Goal: Obtain resource: Download file/media

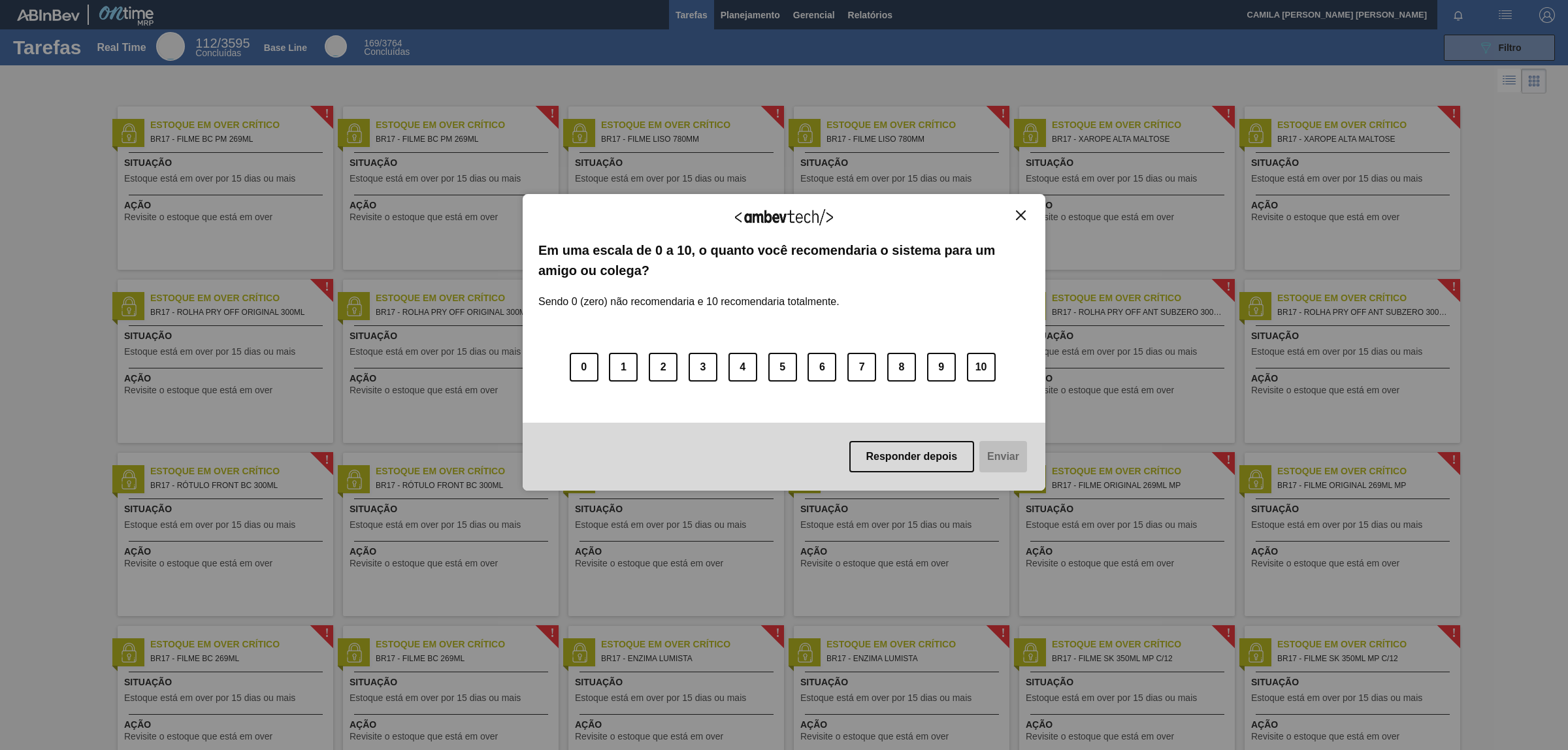
click at [1017, 220] on button "Close" at bounding box center [1021, 215] width 18 height 11
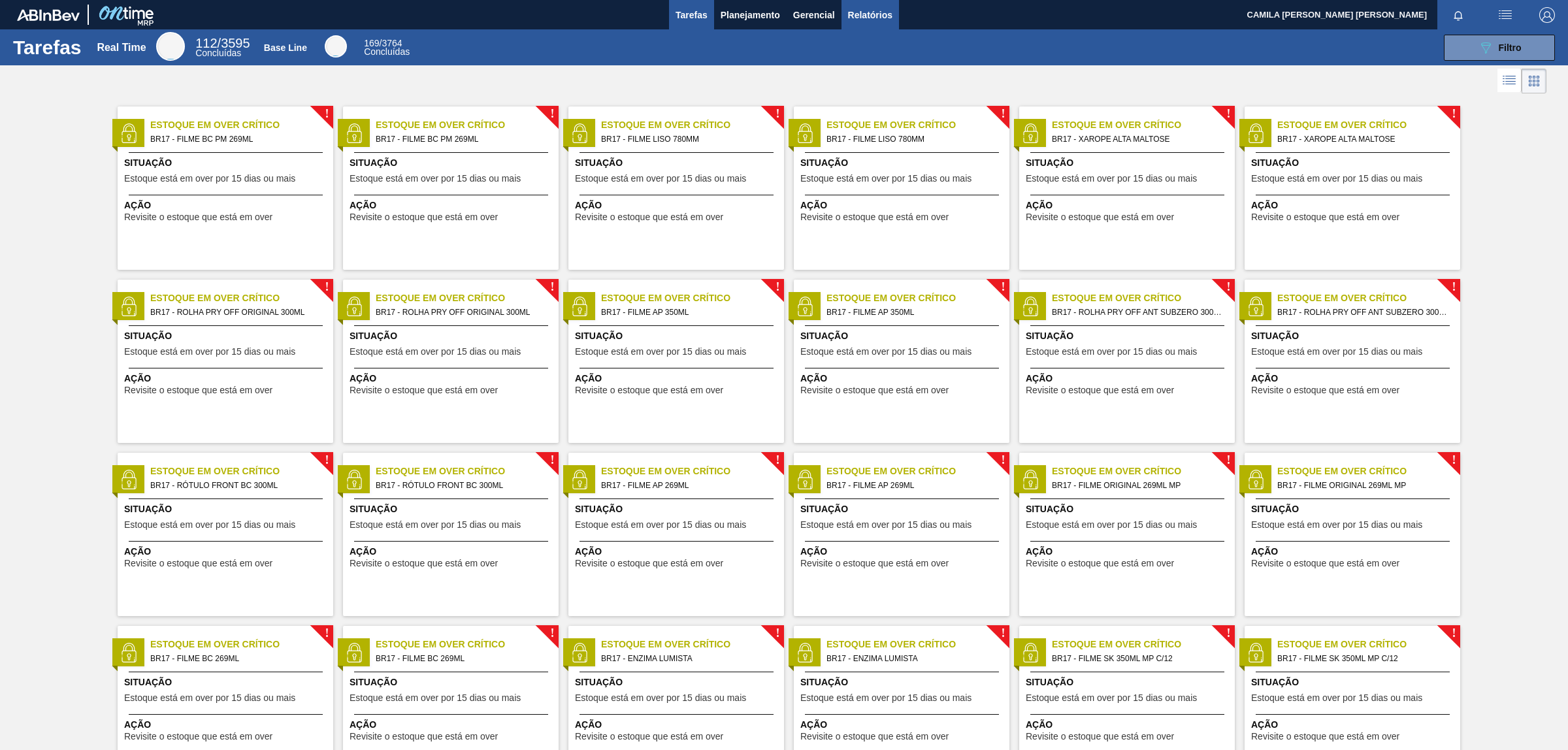
click at [861, 27] on button "Relatórios" at bounding box center [870, 14] width 57 height 29
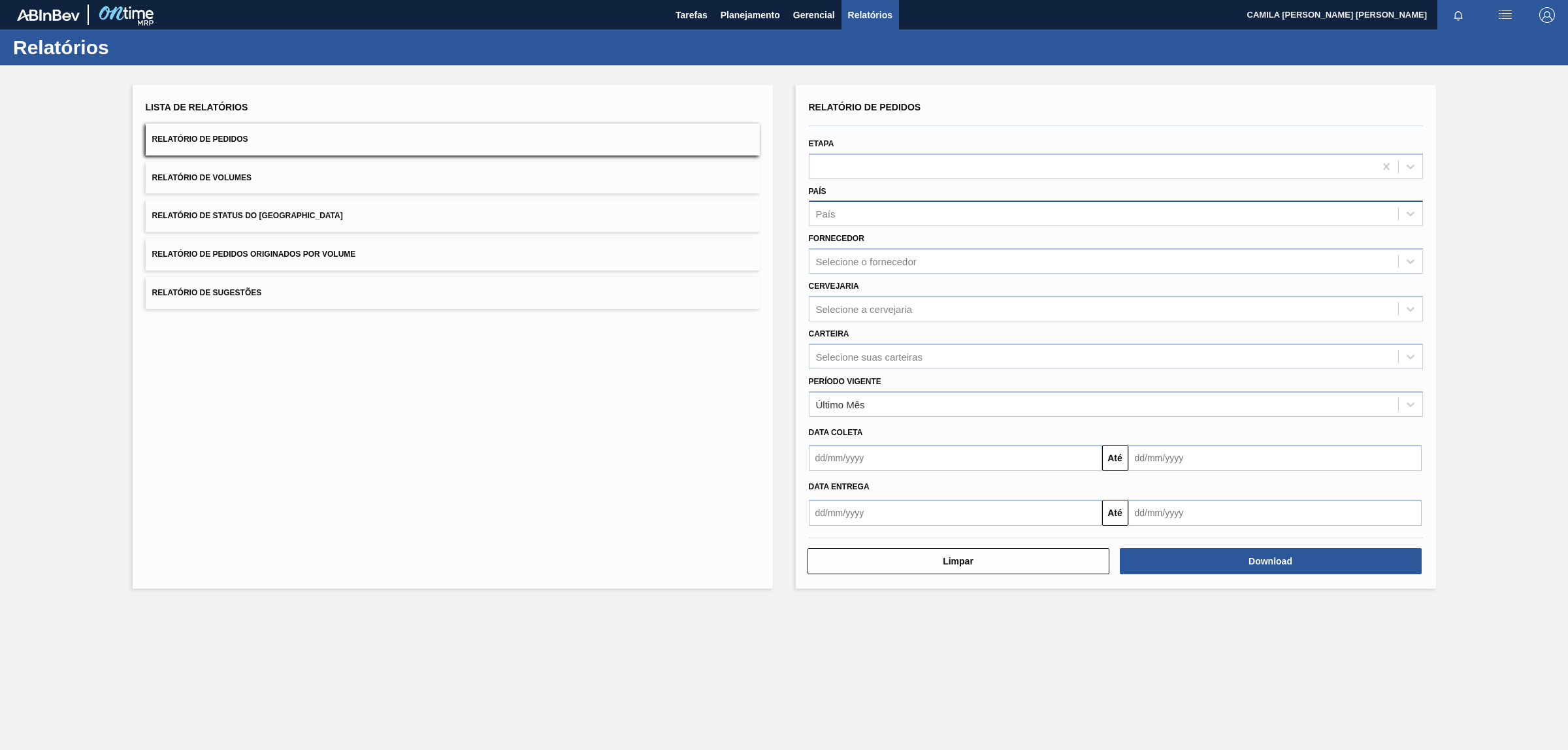
click at [901, 208] on div "País" at bounding box center [1103, 214] width 588 height 19
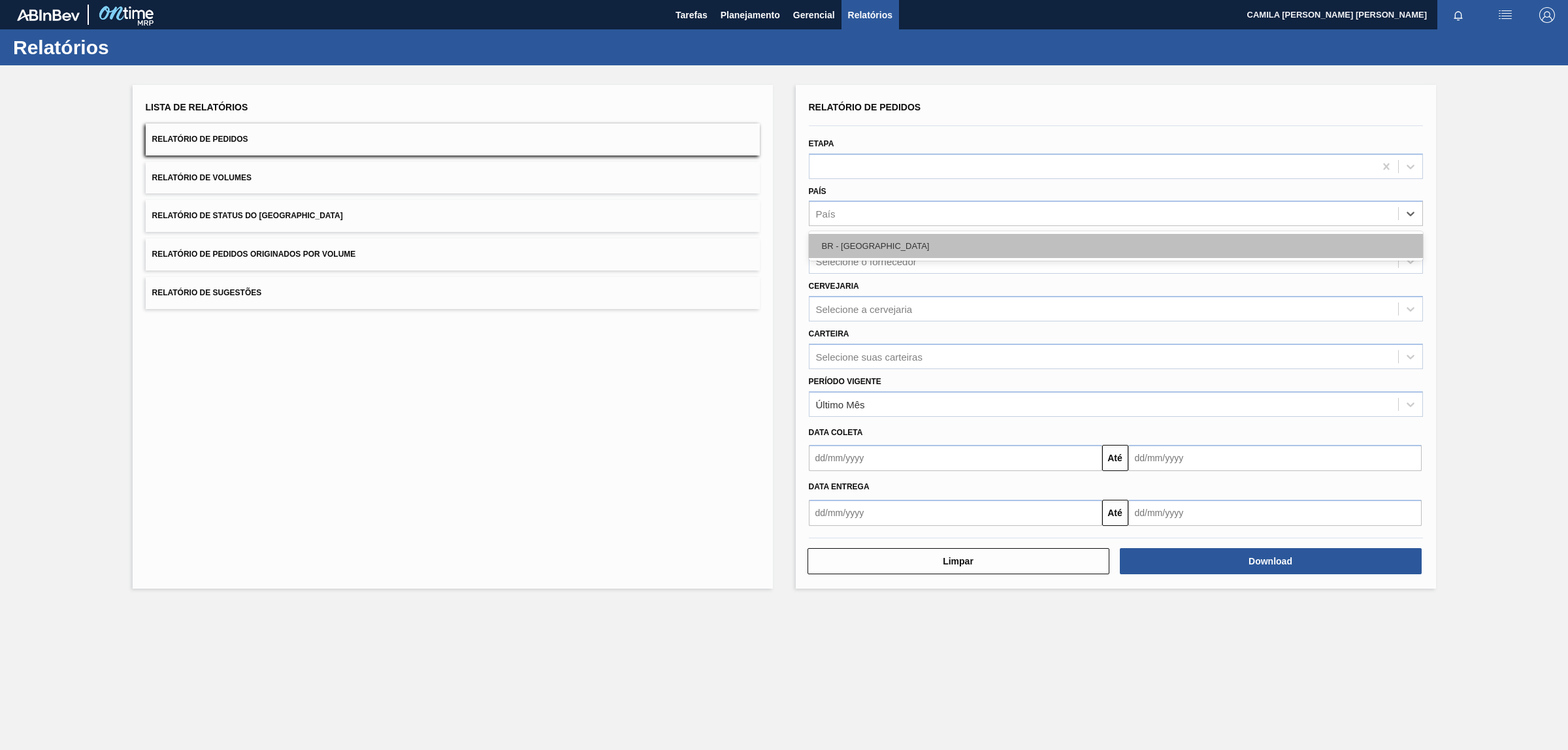
click at [866, 243] on div "BR - [GEOGRAPHIC_DATA]" at bounding box center [1115, 245] width 614 height 24
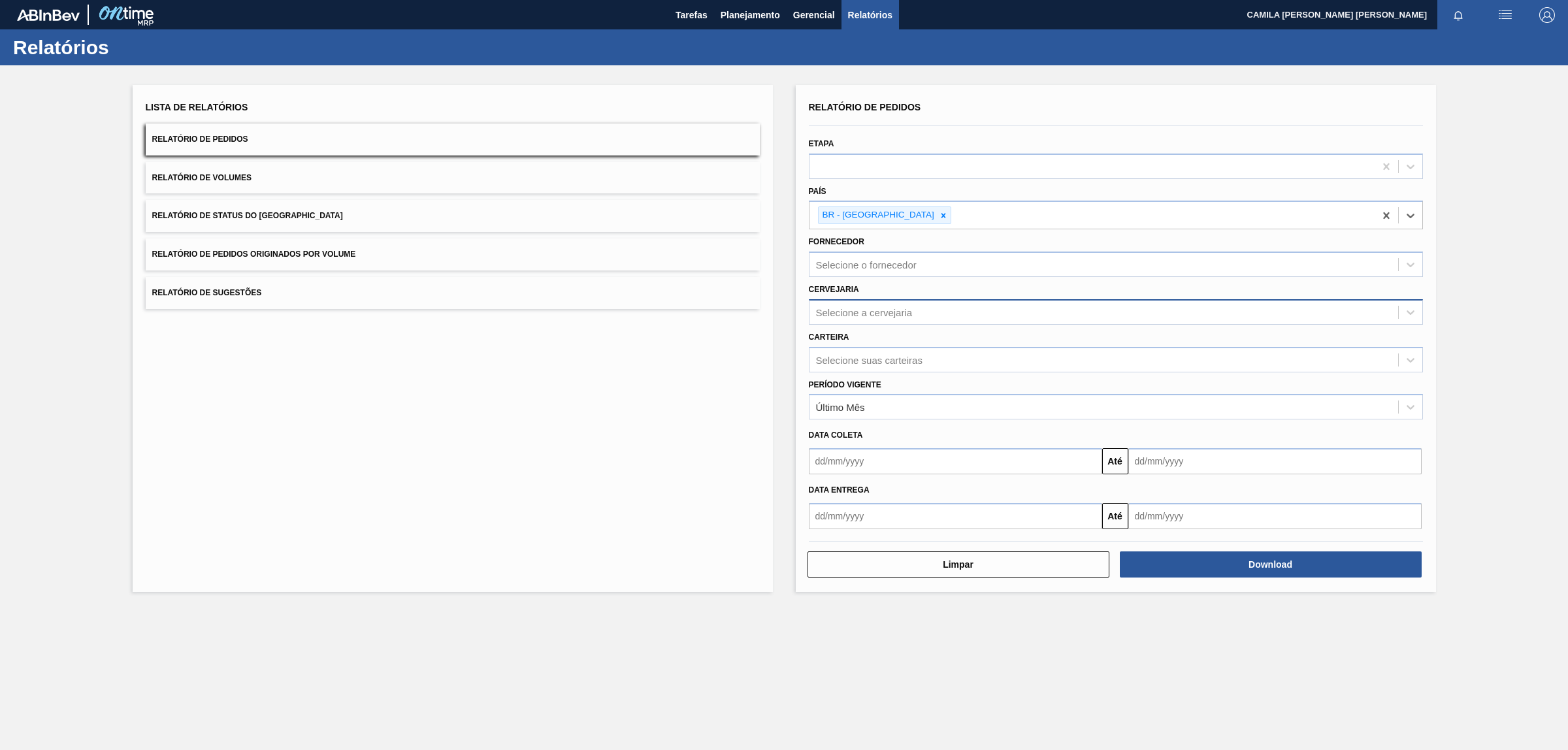
click at [857, 299] on div "Selecione a cervejaria" at bounding box center [1115, 312] width 614 height 25
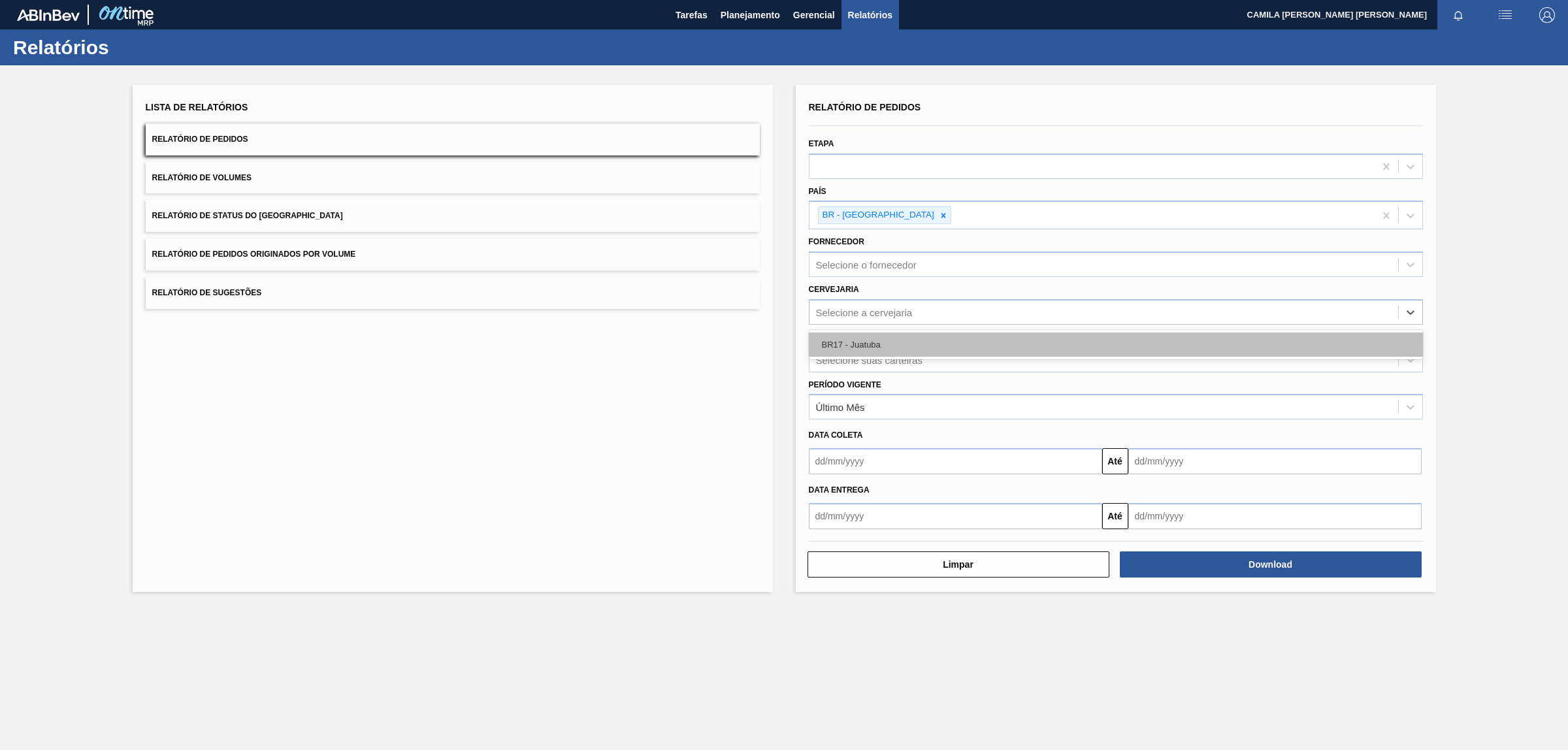
click at [883, 344] on div "BR17 - Juatuba" at bounding box center [1115, 344] width 614 height 24
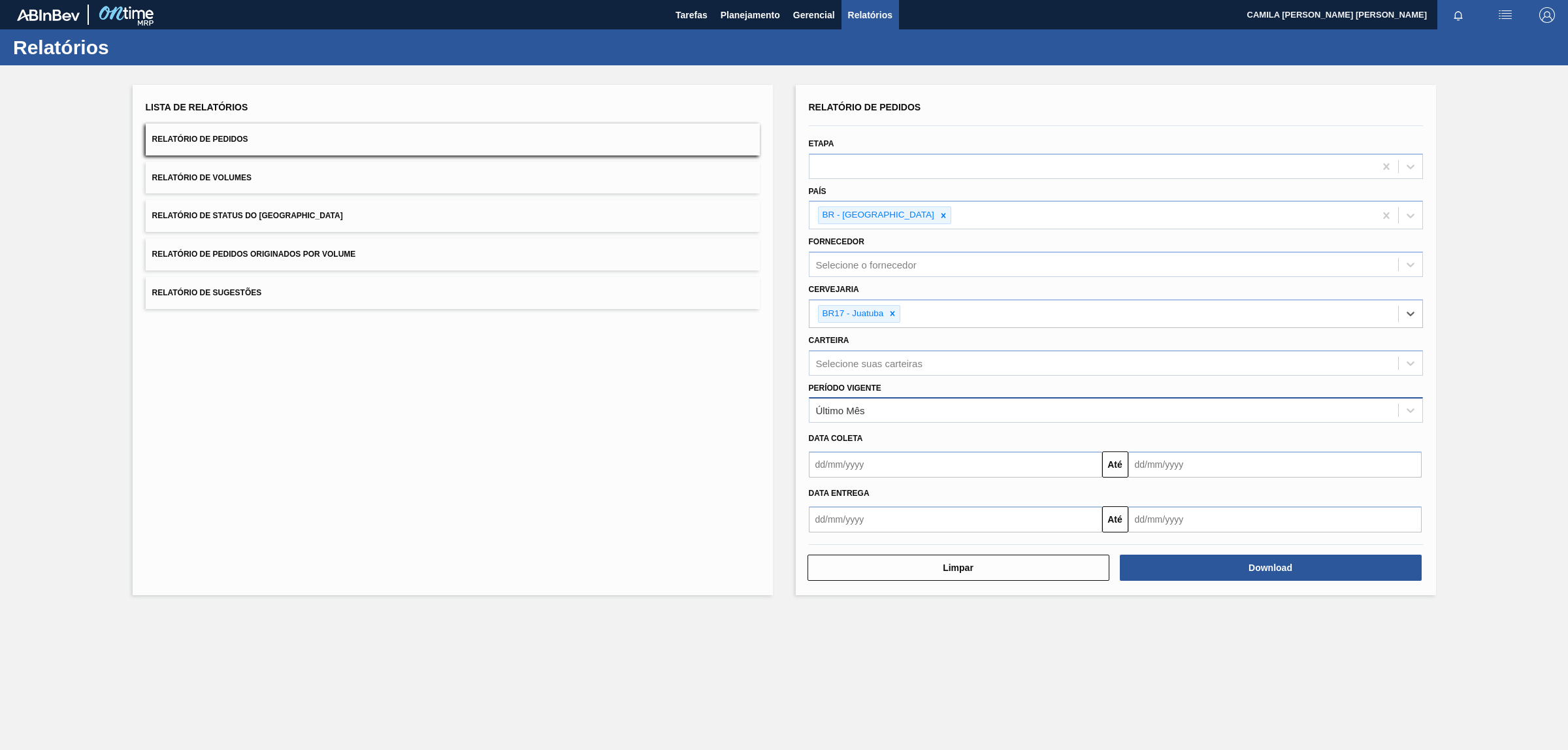
click at [912, 413] on div "Último Mês" at bounding box center [1103, 410] width 588 height 19
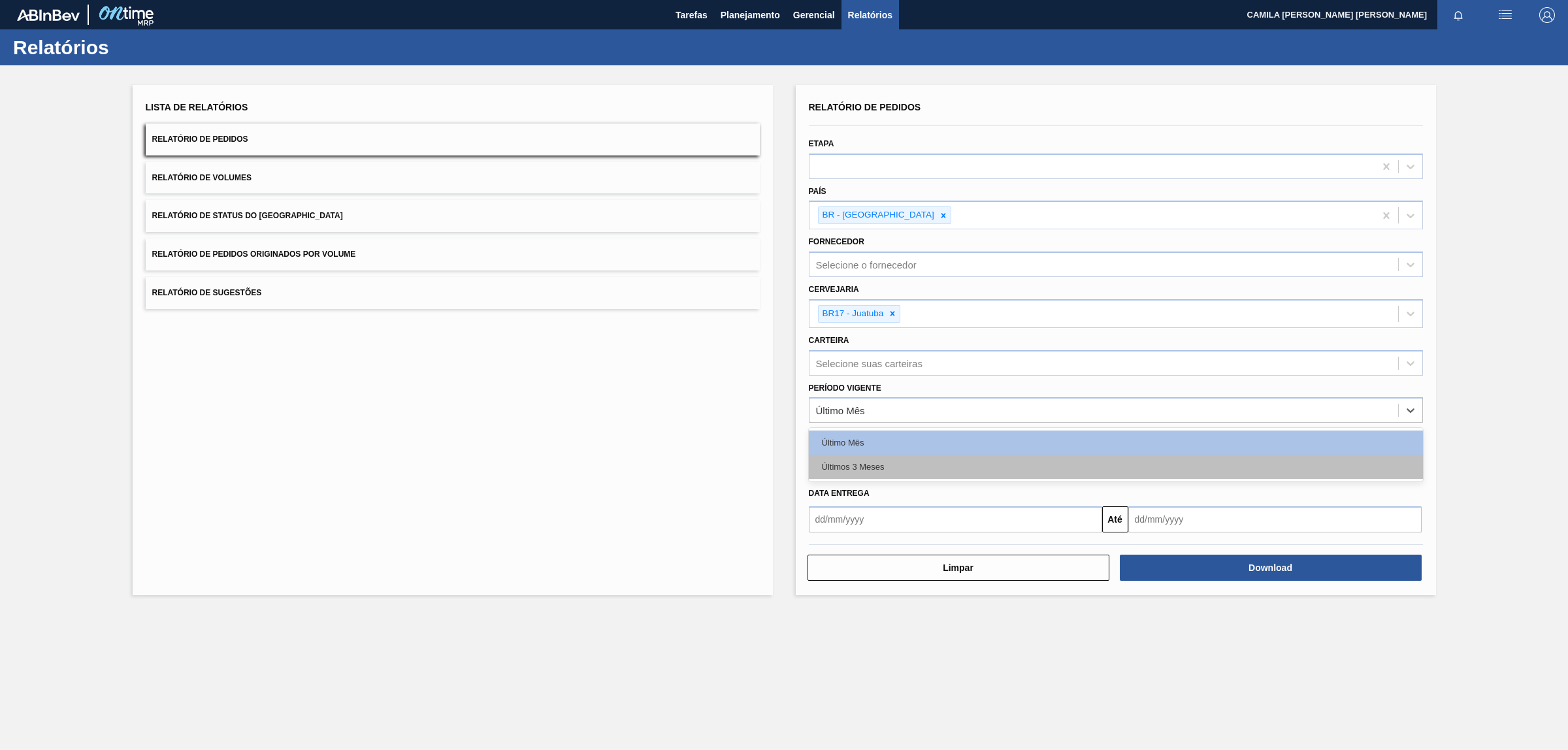
click at [867, 465] on div "Últimos 3 Meses" at bounding box center [1115, 466] width 614 height 24
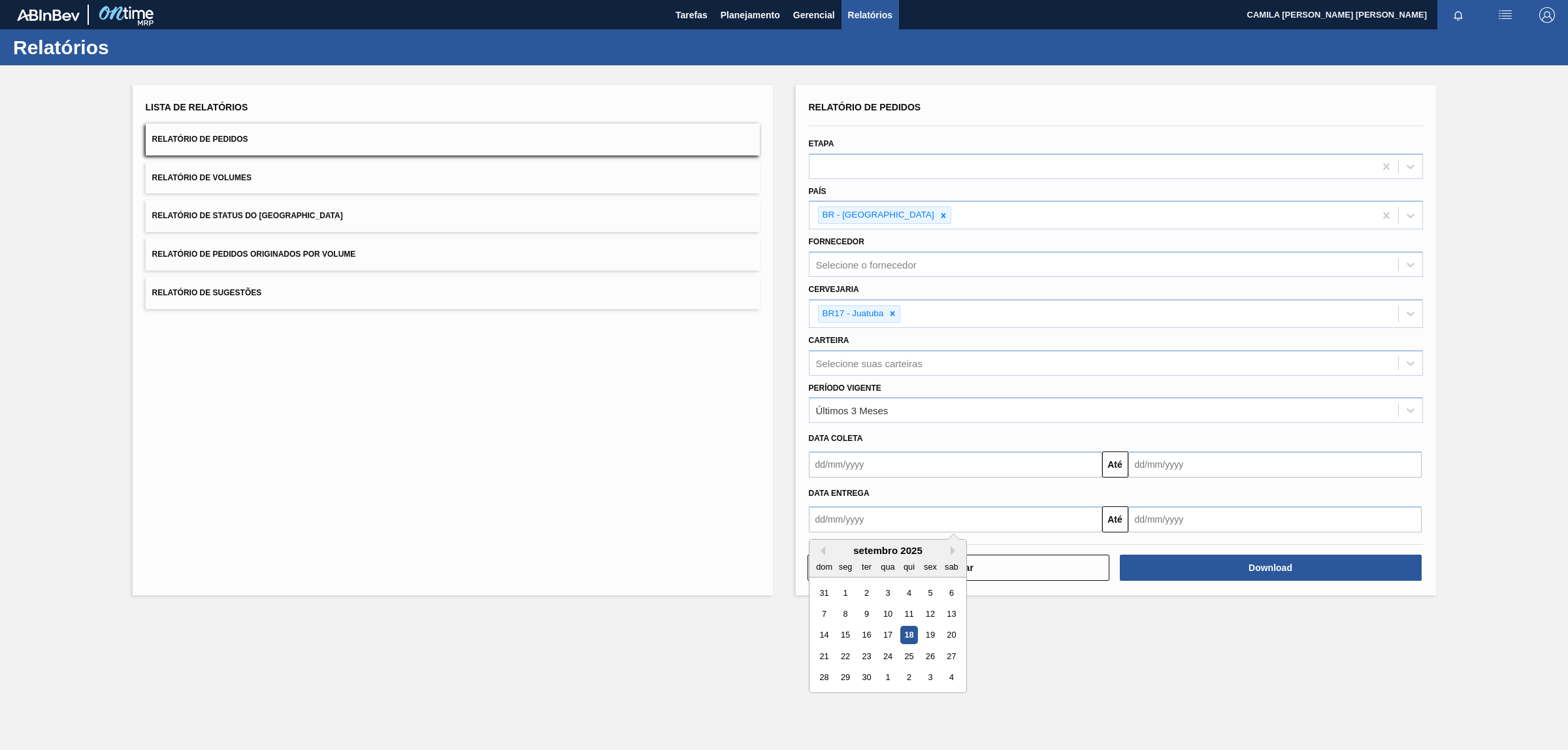
click at [844, 523] on input "text" at bounding box center [955, 520] width 293 height 26
click at [823, 550] on button "Previous Month" at bounding box center [820, 550] width 9 height 9
click at [931, 590] on div "1" at bounding box center [930, 592] width 18 height 18
type input "[DATE]"
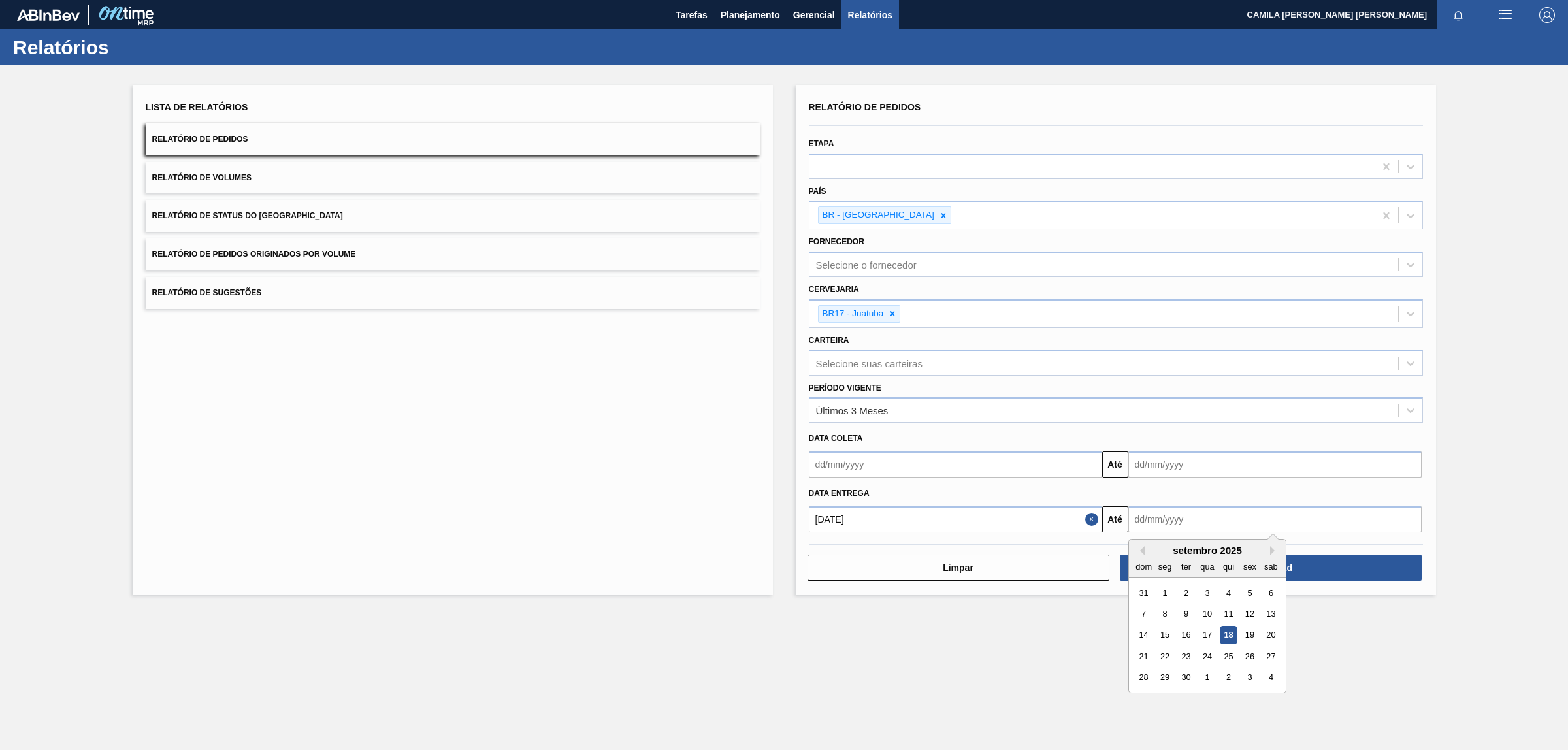
click at [1262, 522] on input "text" at bounding box center [1275, 520] width 293 height 26
click at [1273, 551] on button "Next Month" at bounding box center [1274, 550] width 9 height 9
click at [1276, 550] on button "Next Month" at bounding box center [1274, 550] width 9 height 9
click at [1201, 678] on div "31" at bounding box center [1207, 677] width 18 height 18
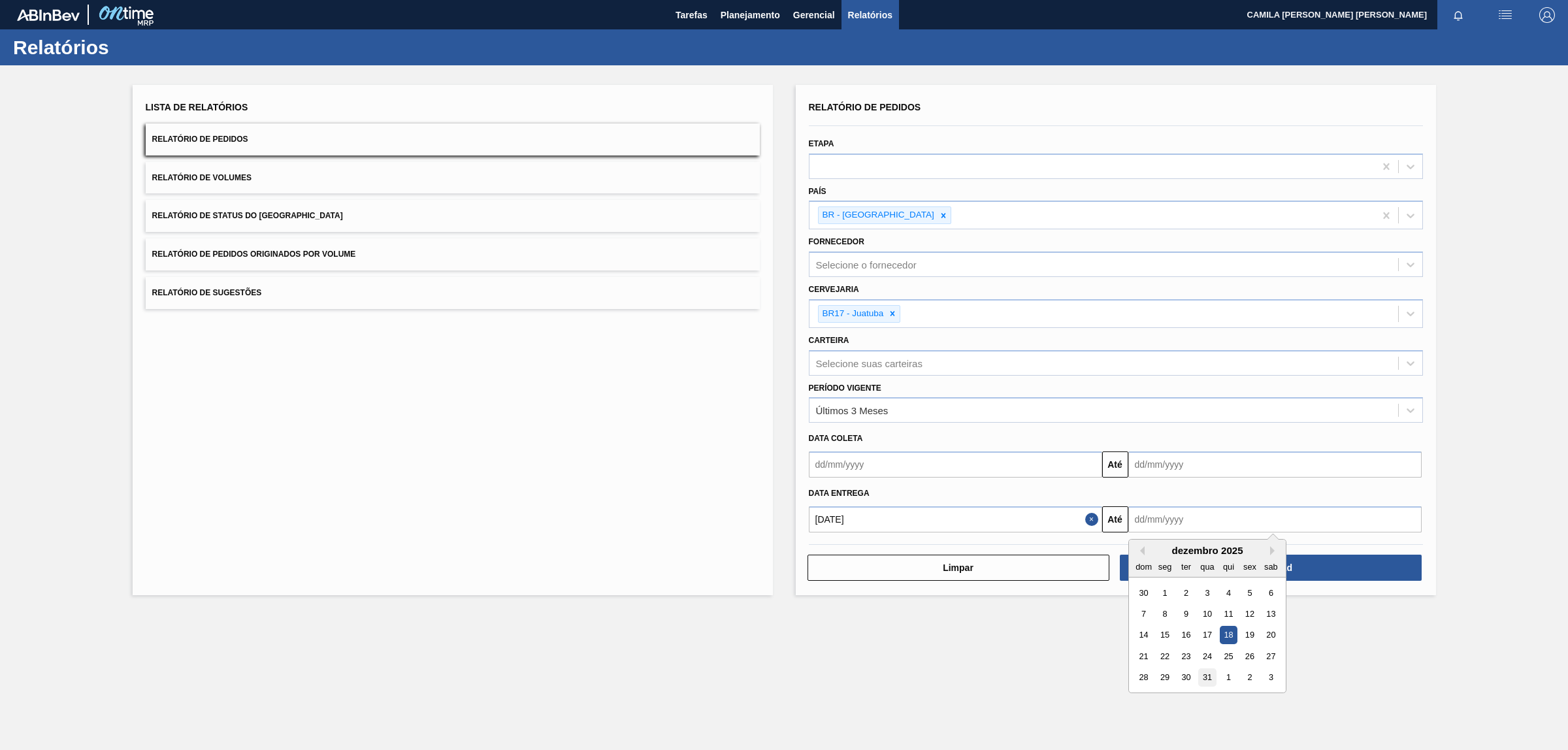
type input "[DATE]"
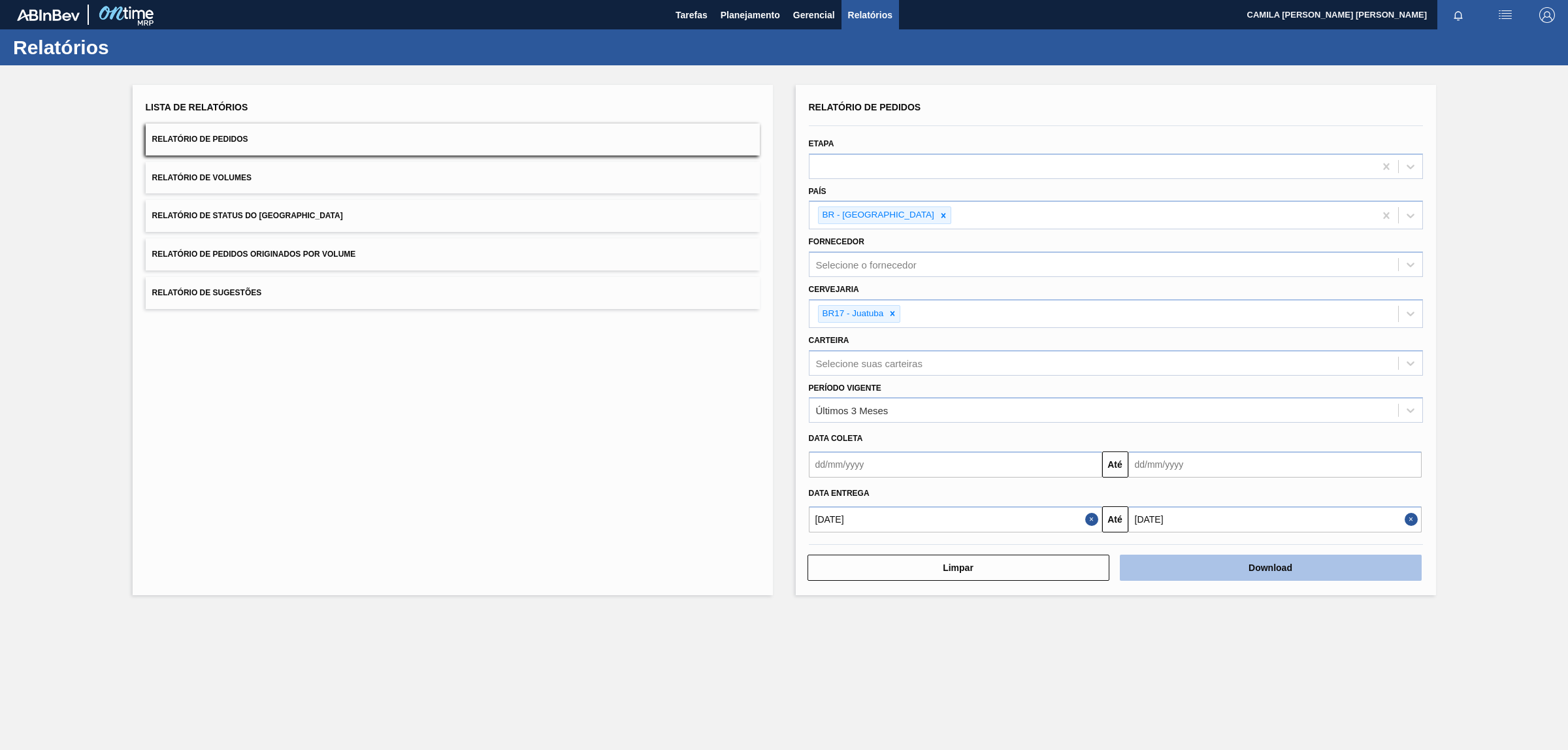
click at [1256, 565] on button "Download" at bounding box center [1270, 567] width 302 height 26
